Goal: Task Accomplishment & Management: Manage account settings

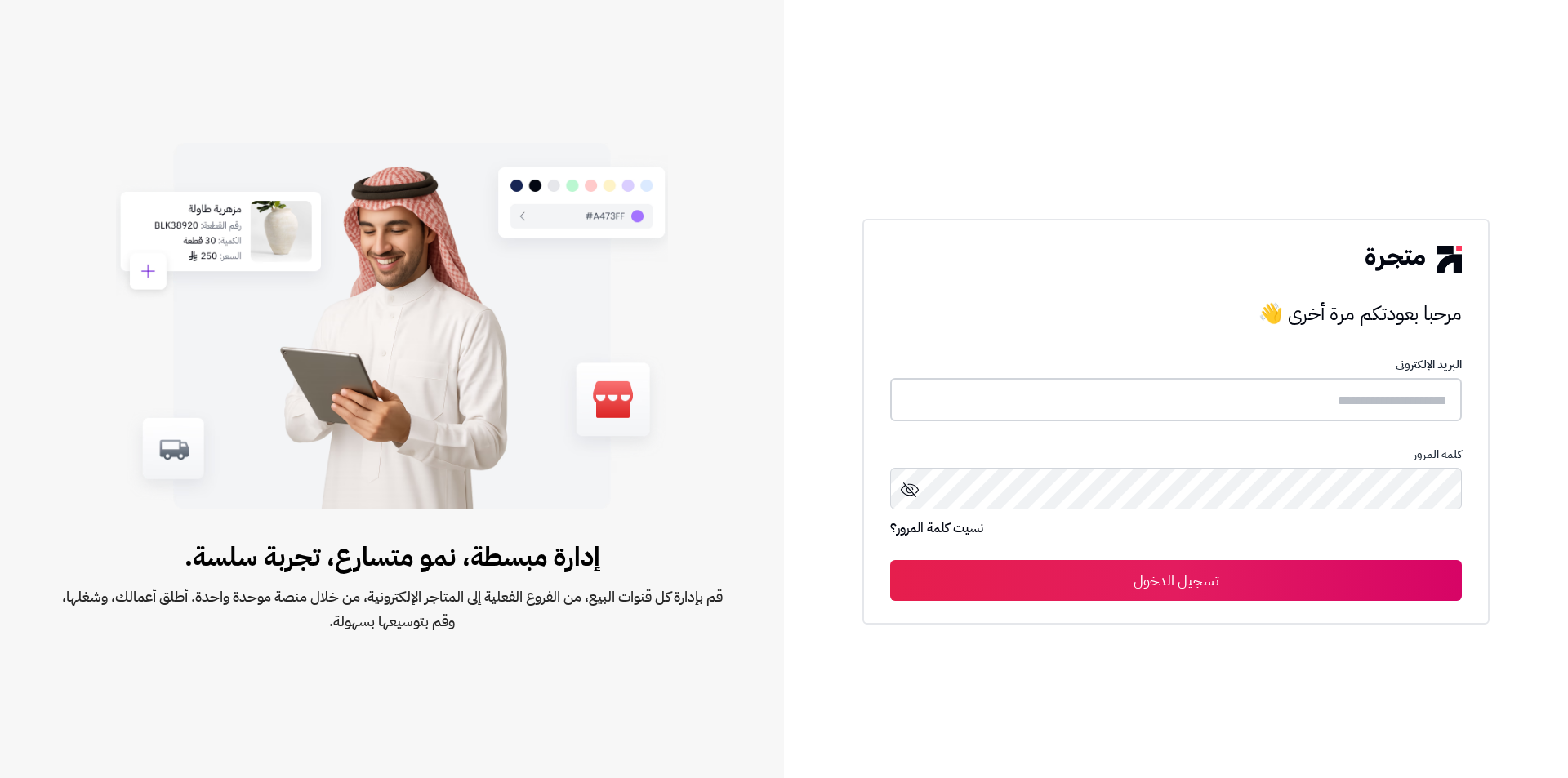
type input "**********"
click at [1203, 597] on button "تسجيل الدخول" at bounding box center [1176, 580] width 572 height 41
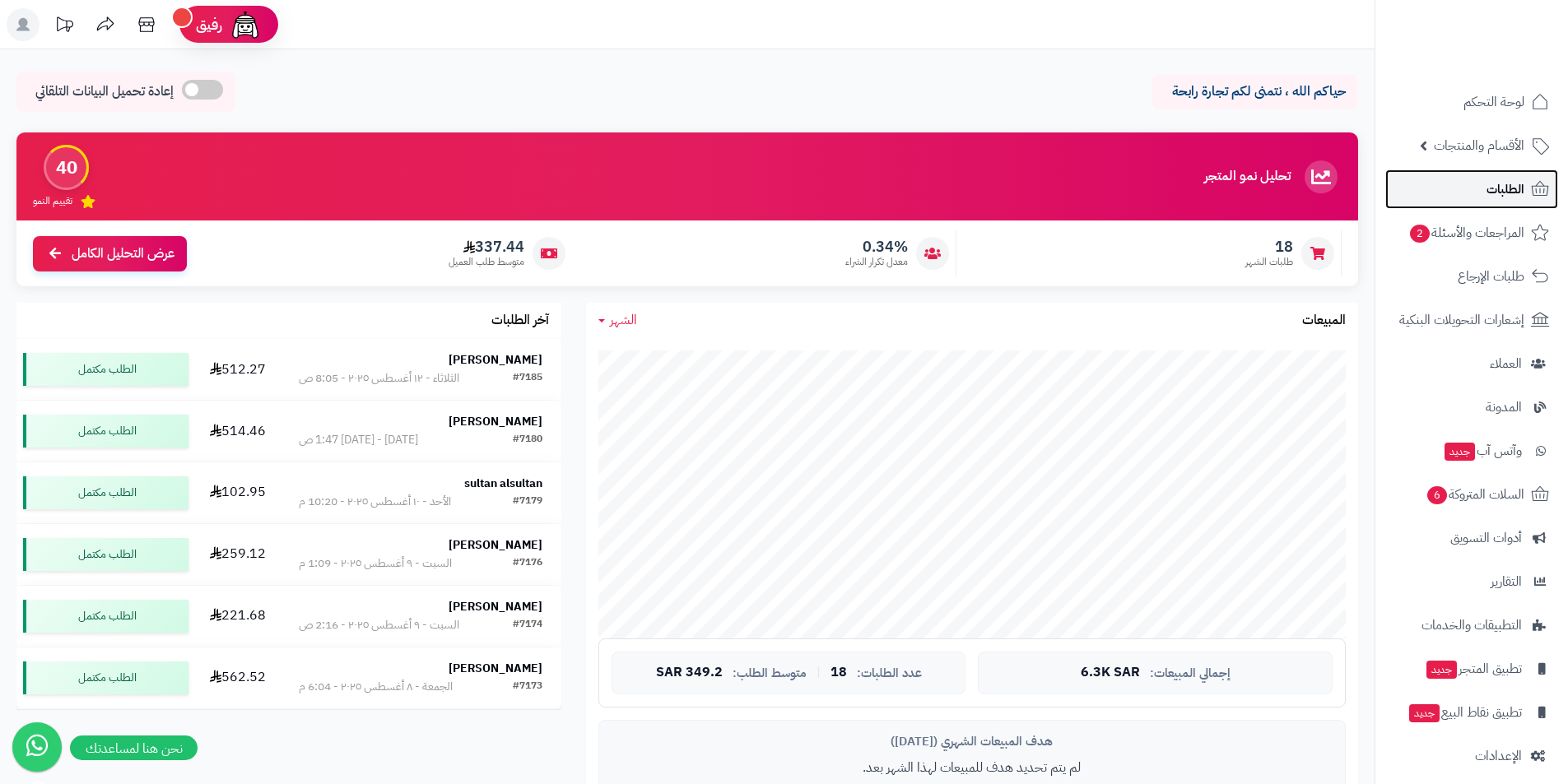
click at [1443, 188] on link "الطلبات" at bounding box center [1471, 190] width 173 height 40
